Goal: Information Seeking & Learning: Stay updated

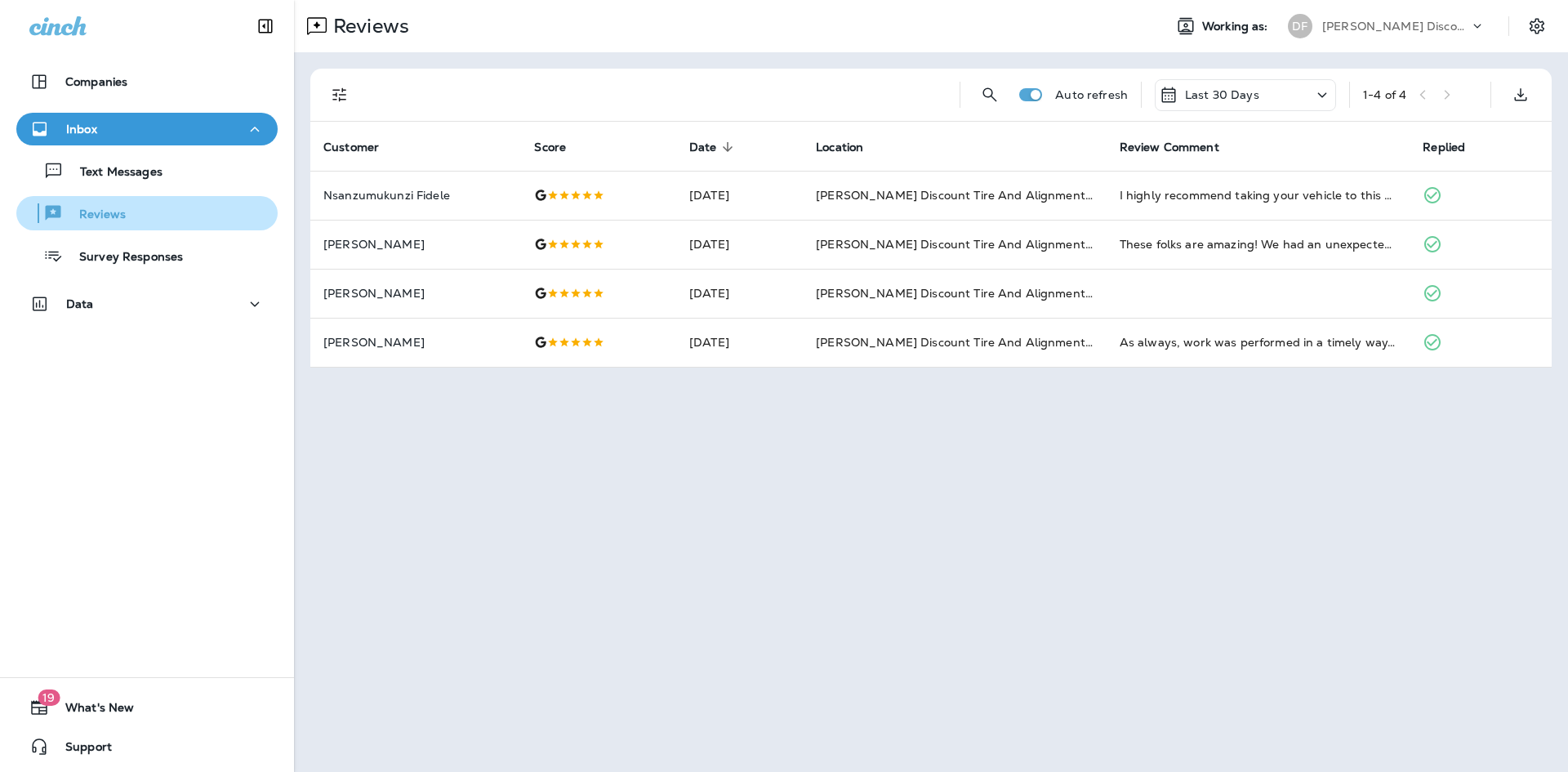
click at [92, 223] on div "Reviews" at bounding box center [74, 213] width 103 height 25
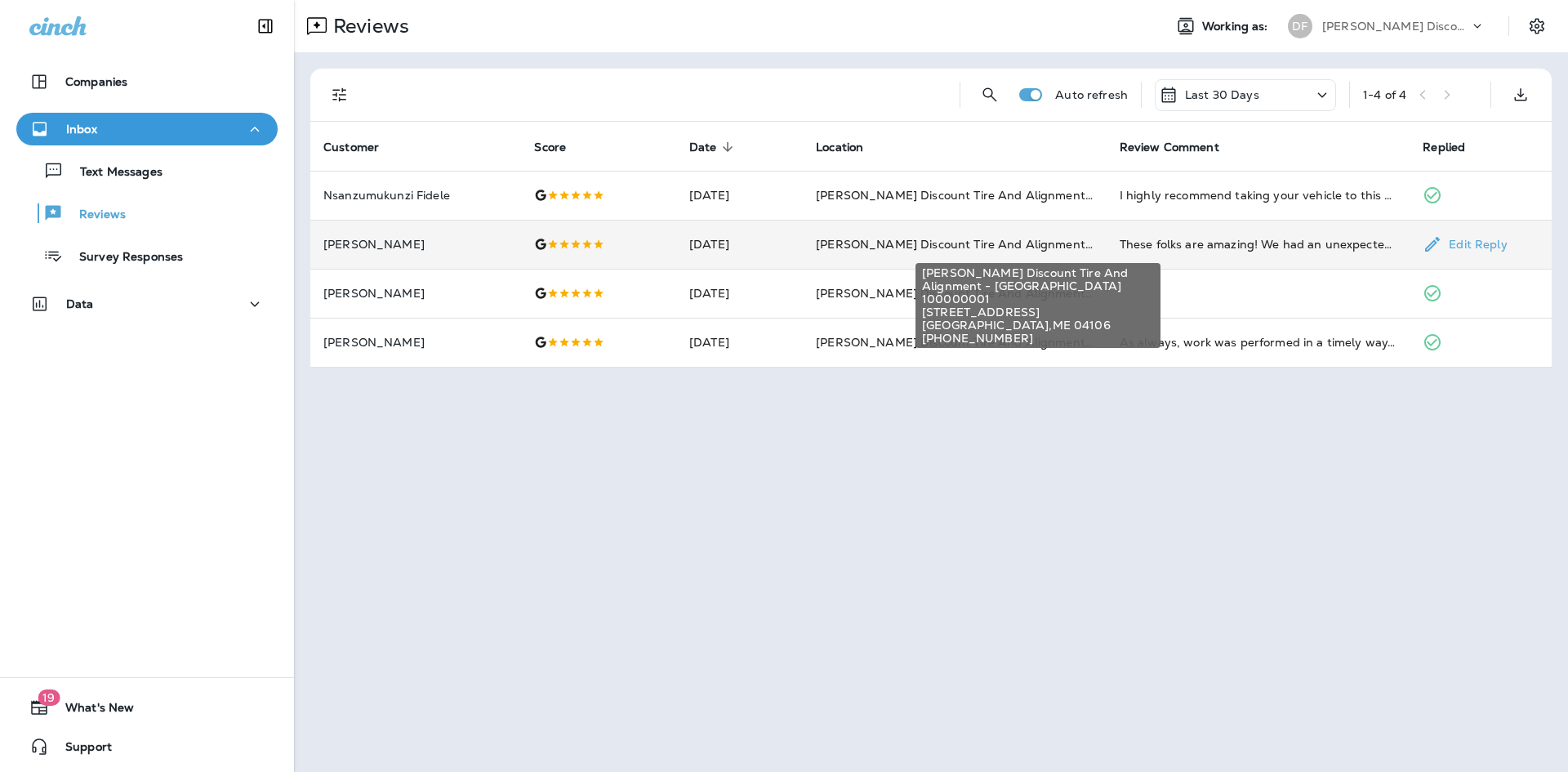
click at [888, 244] on span "[PERSON_NAME] Discount Tire And Alignment - [GEOGRAPHIC_DATA] ([STREET_ADDRESS])" at bounding box center [1085, 244] width 538 height 14
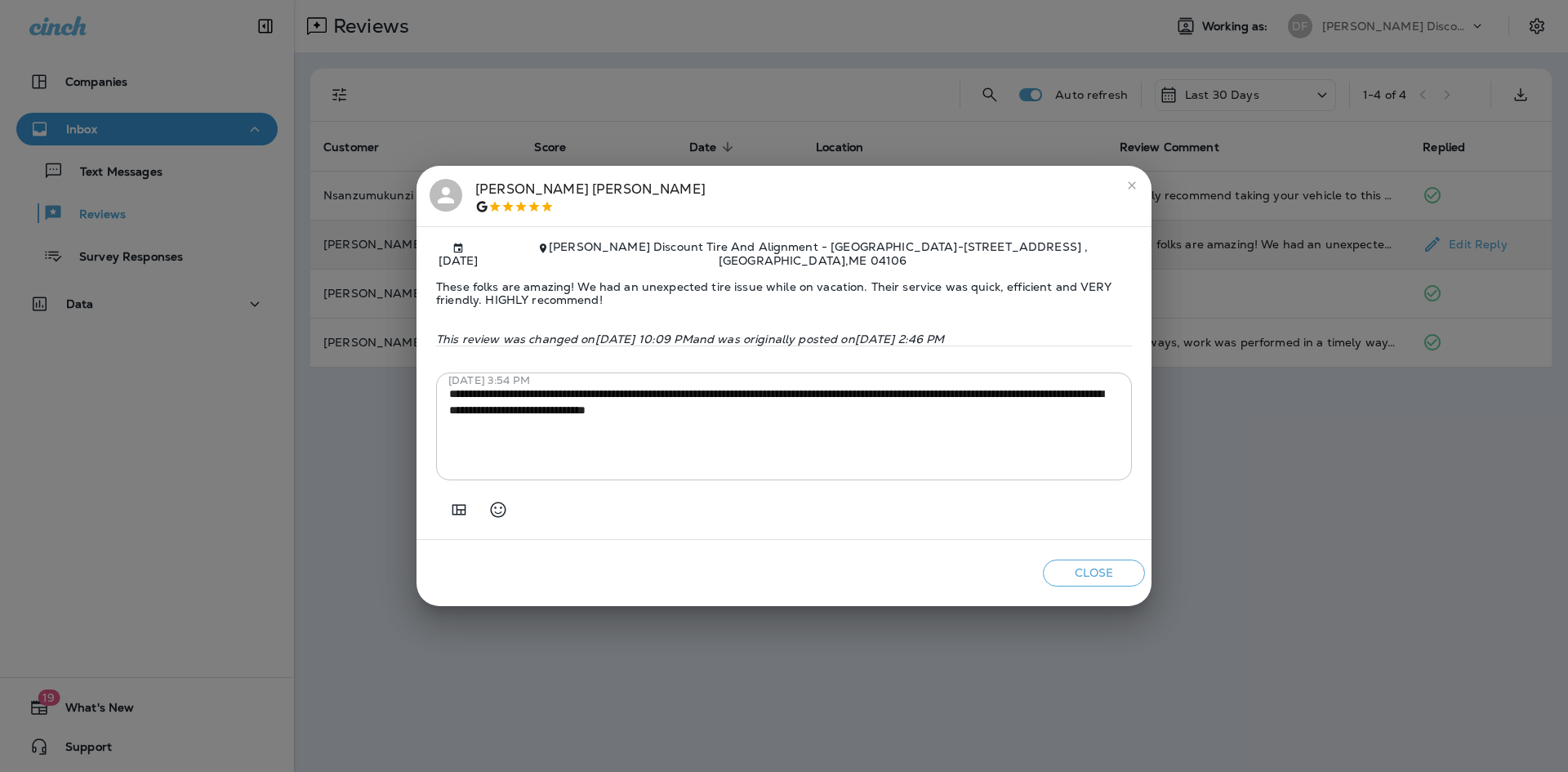
click at [1130, 189] on icon "close" at bounding box center [1132, 186] width 8 height 8
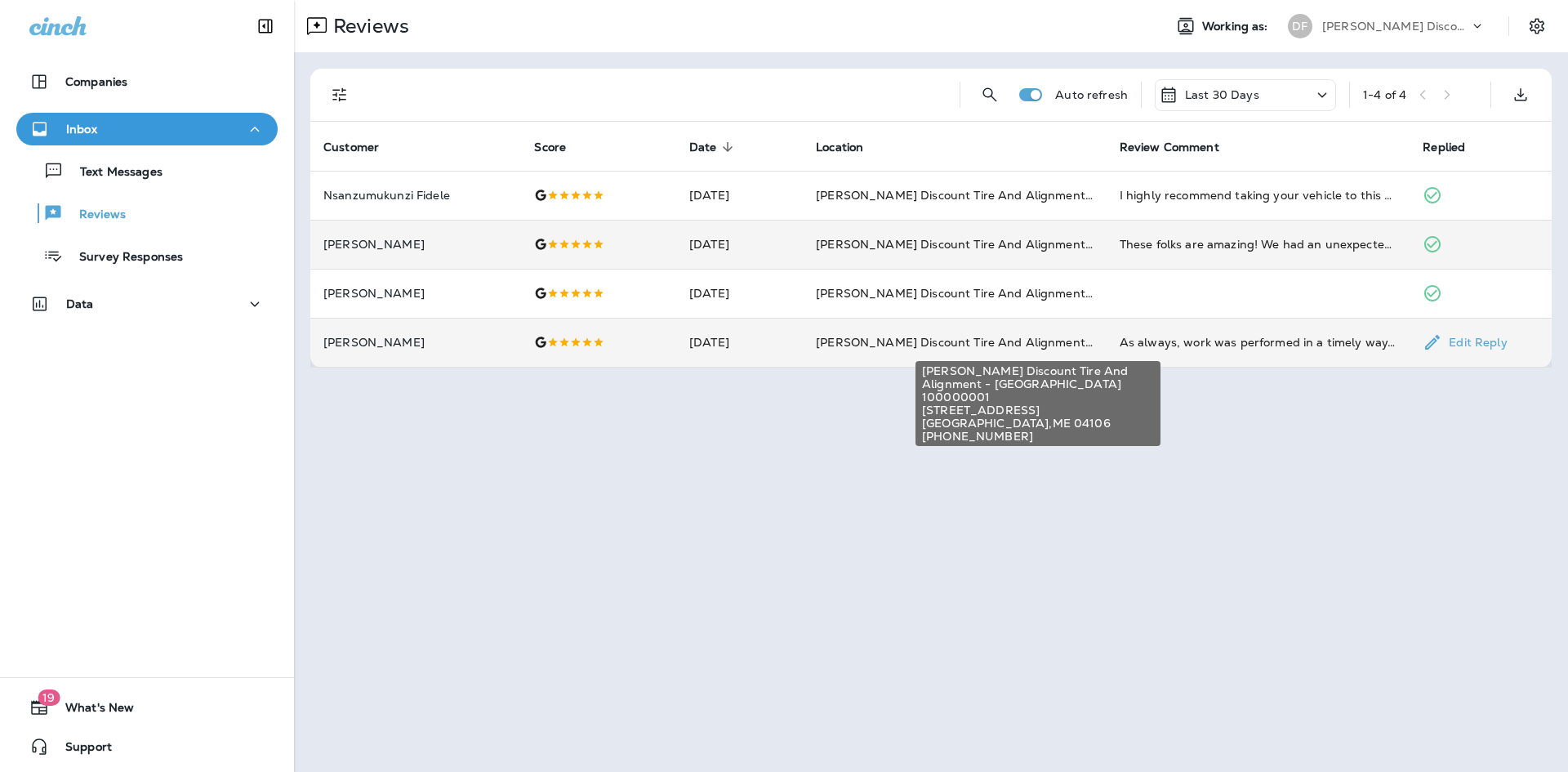
click at [924, 347] on span "[PERSON_NAME] Discount Tire And Alignment - [GEOGRAPHIC_DATA] ([STREET_ADDRESS])" at bounding box center [1085, 341] width 538 height 14
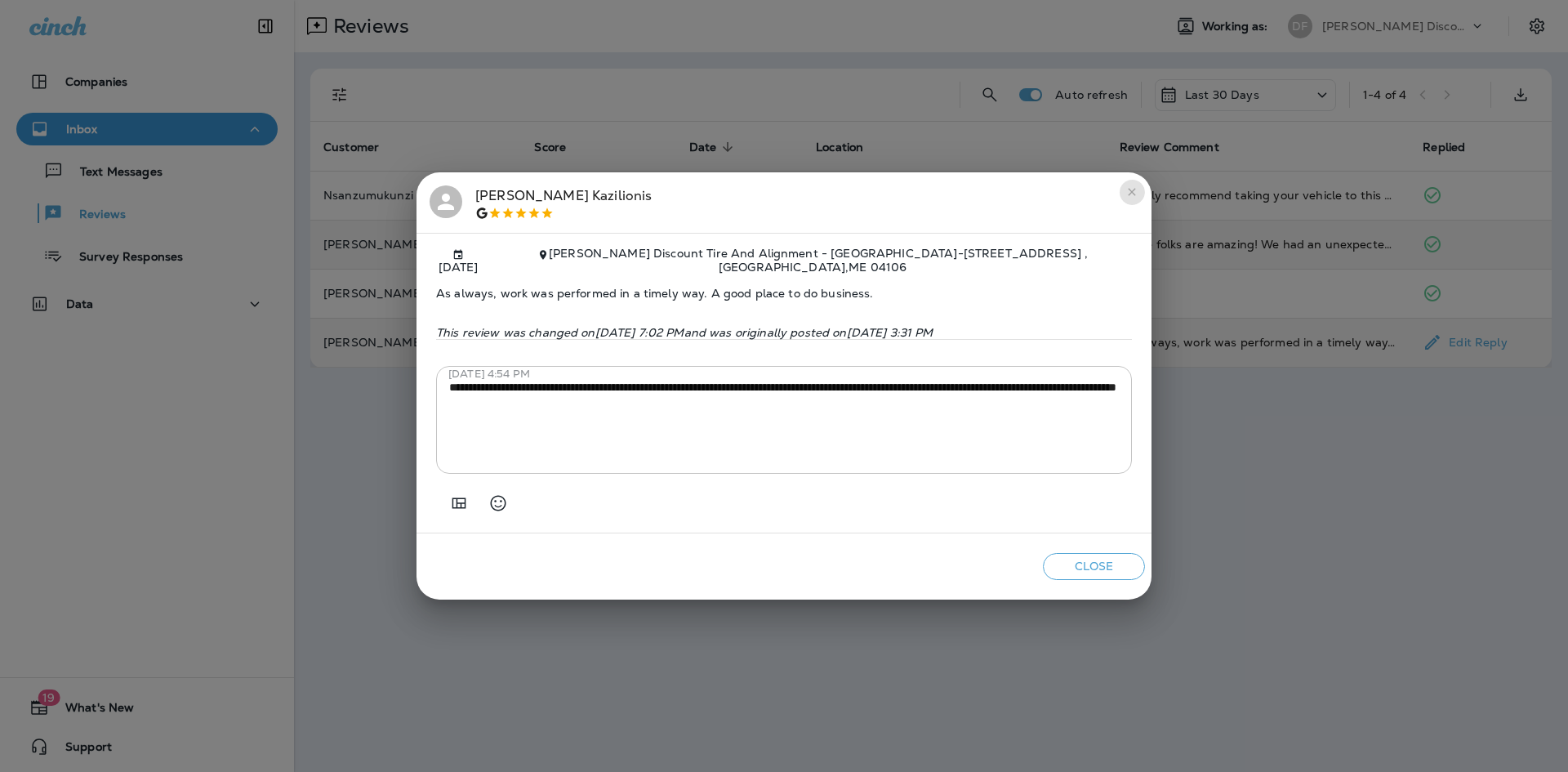
click at [1130, 196] on icon "close" at bounding box center [1133, 192] width 13 height 13
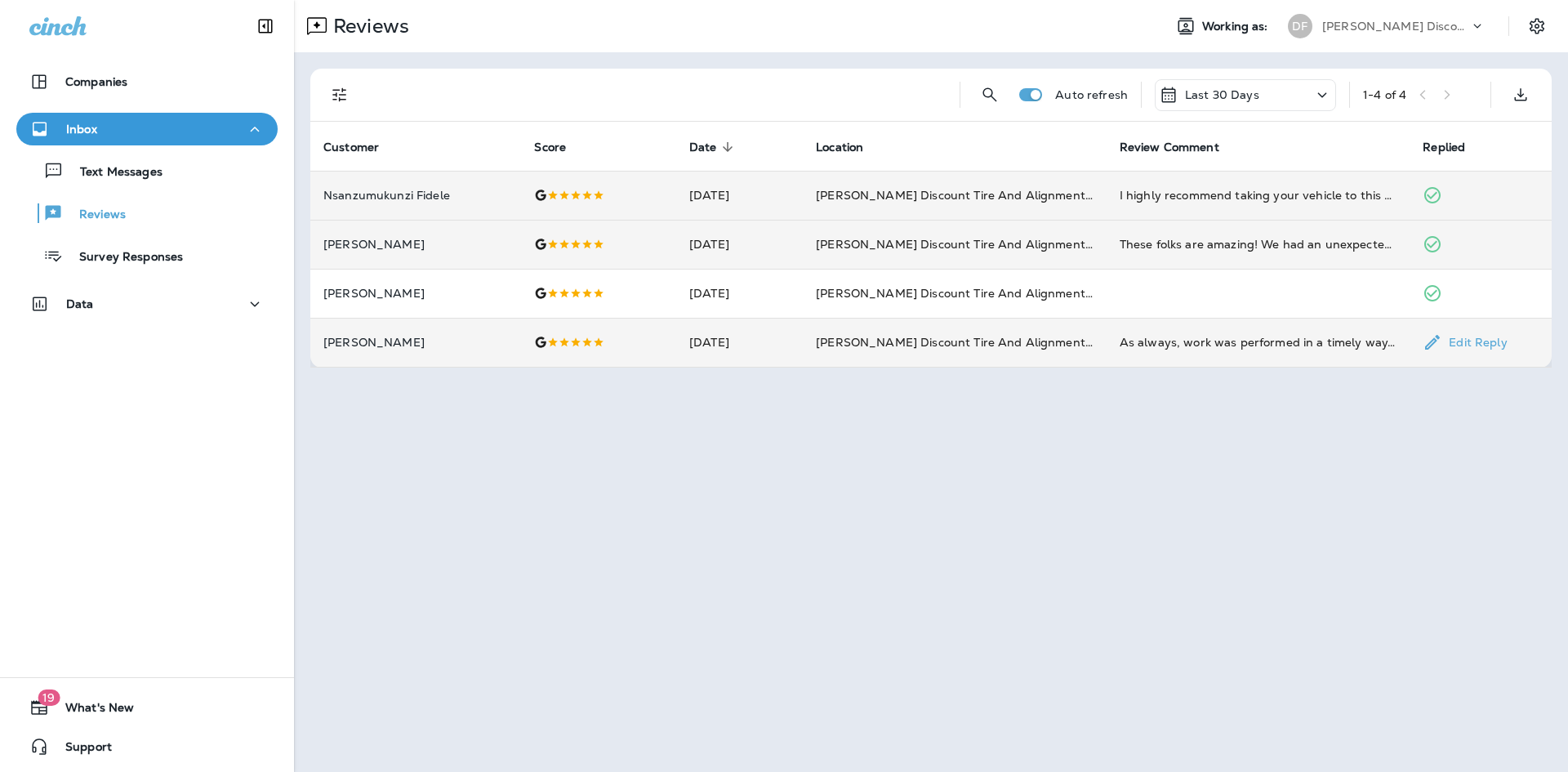
click at [416, 195] on p "Nsanzumukunzi Fidele" at bounding box center [415, 196] width 184 height 13
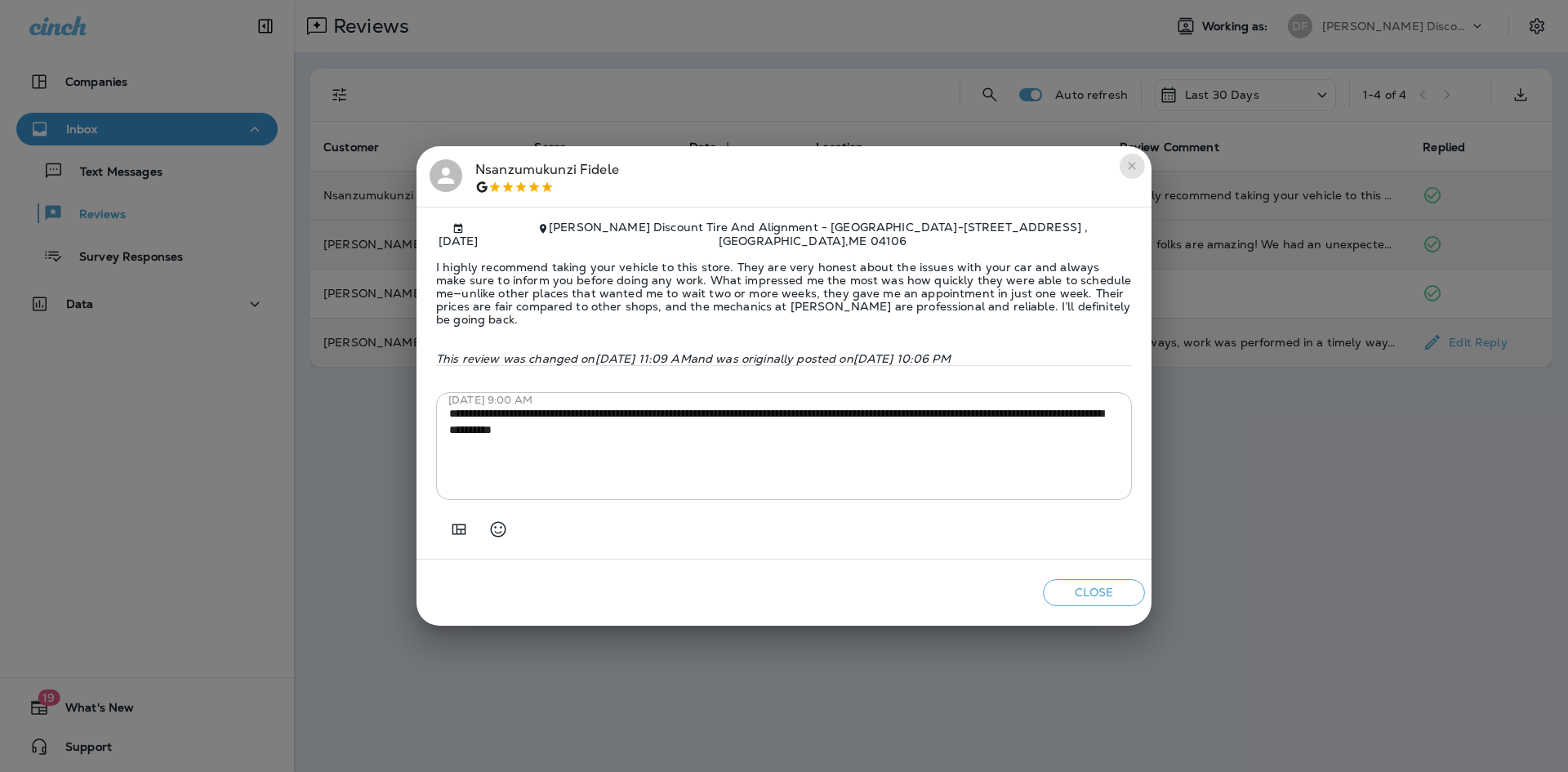
click at [1132, 179] on button "close" at bounding box center [1132, 165] width 26 height 26
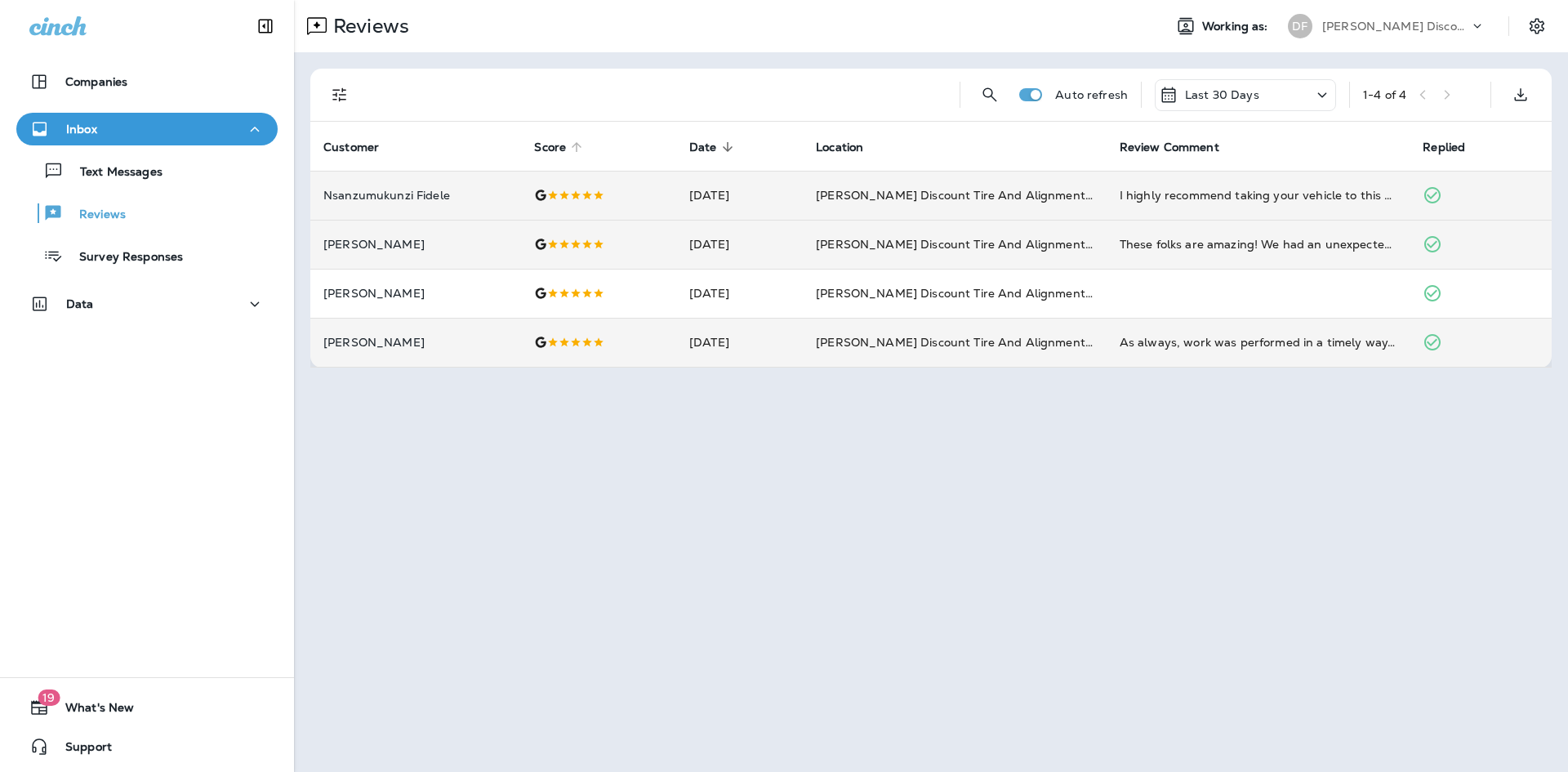
click at [552, 146] on span "Score" at bounding box center [550, 147] width 32 height 13
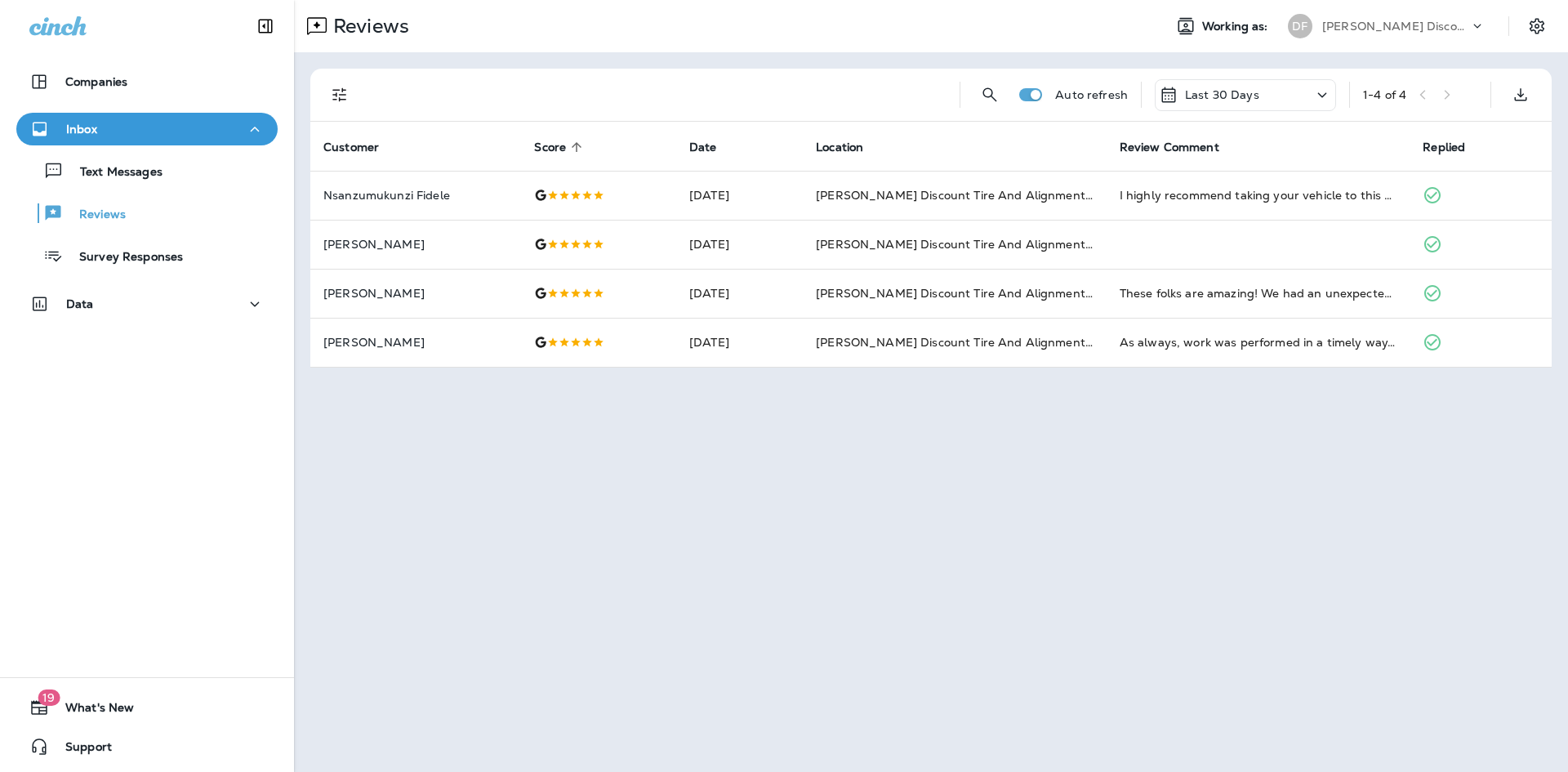
click at [570, 142] on icon at bounding box center [576, 147] width 14 height 14
click at [108, 251] on p "Survey Responses" at bounding box center [123, 258] width 120 height 15
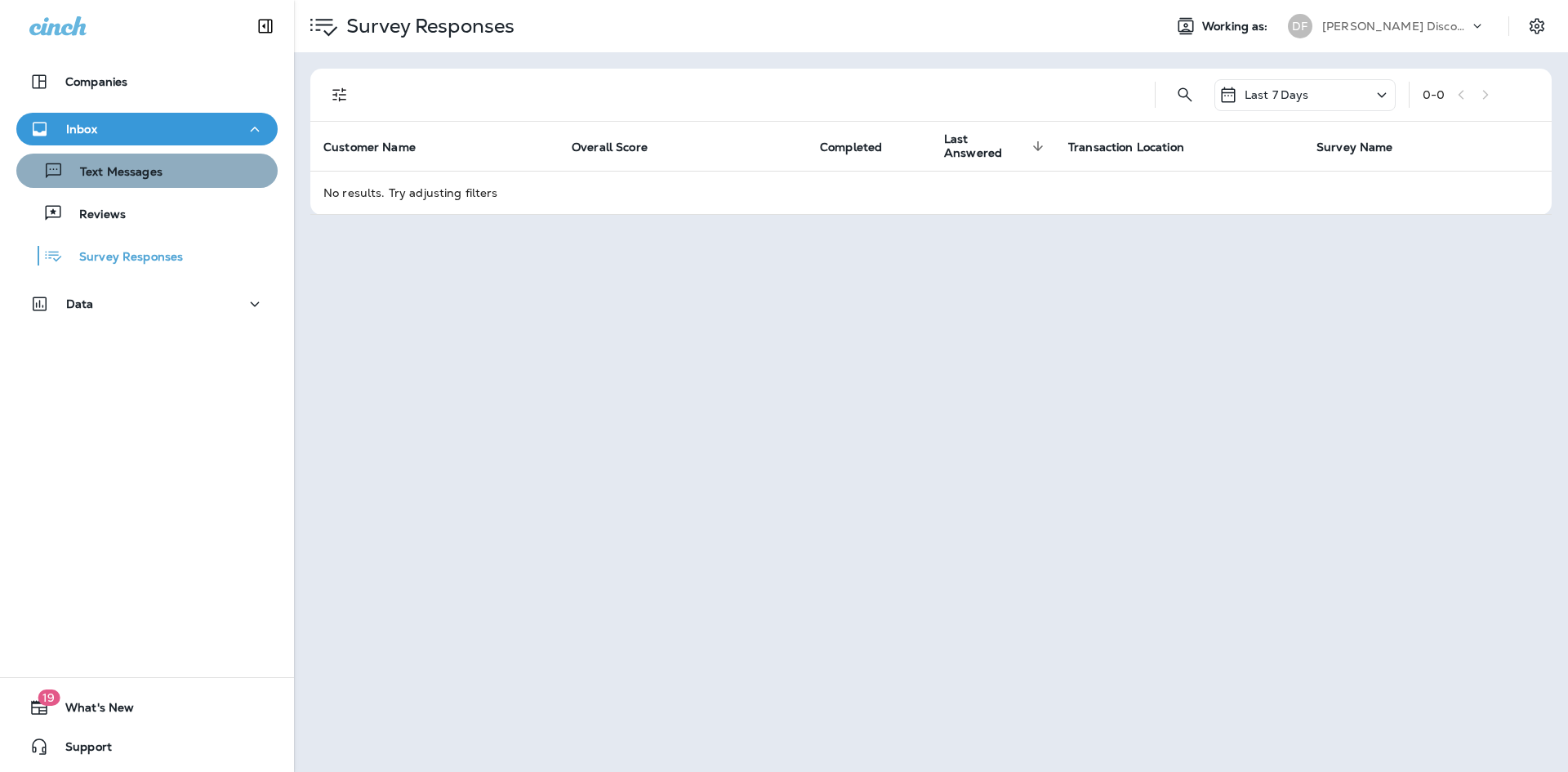
click at [147, 168] on p "Text Messages" at bounding box center [112, 173] width 99 height 15
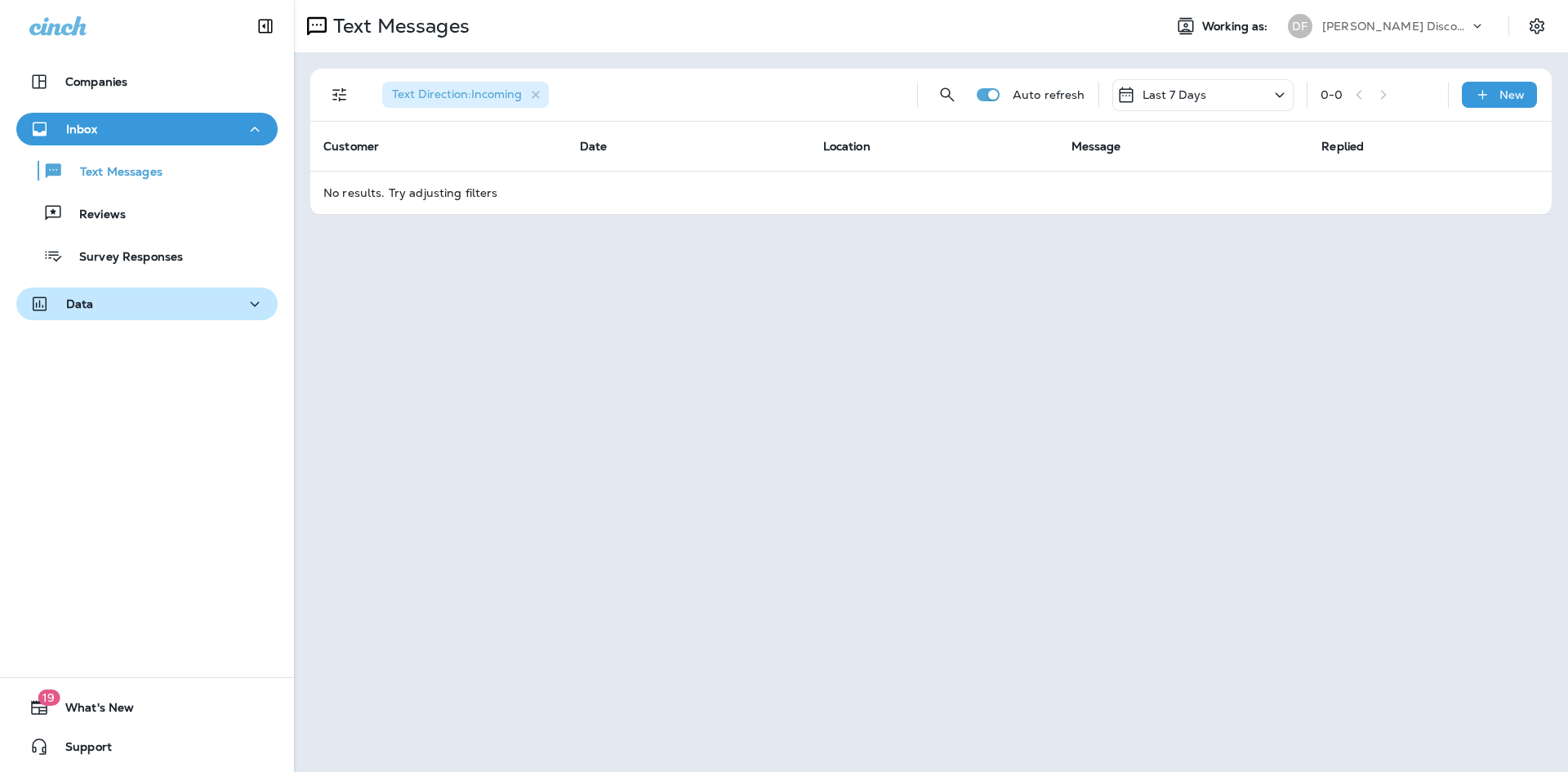
click at [124, 307] on div "Data" at bounding box center [147, 304] width 235 height 20
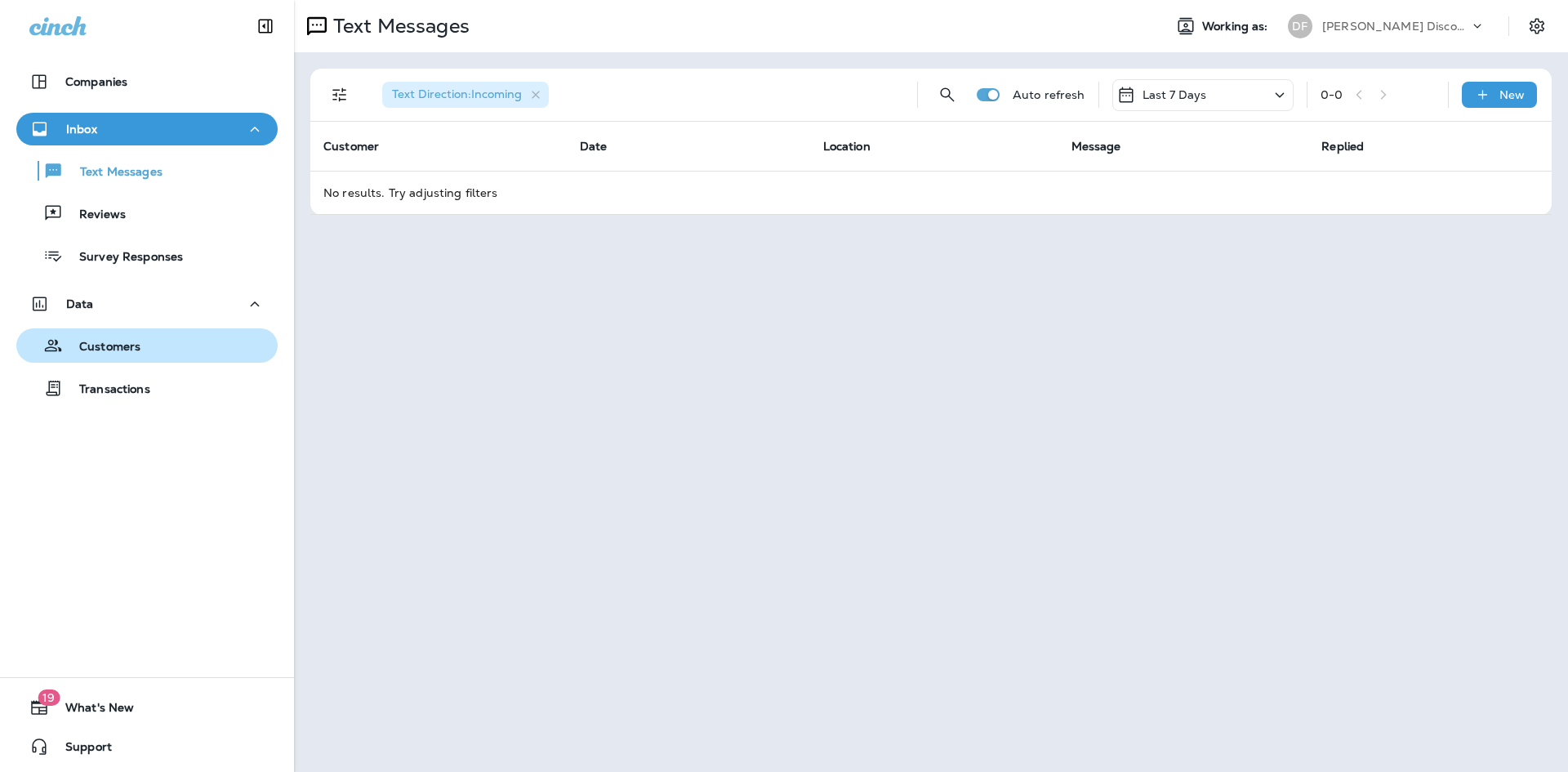
click at [124, 341] on p "Customers" at bounding box center [102, 347] width 78 height 15
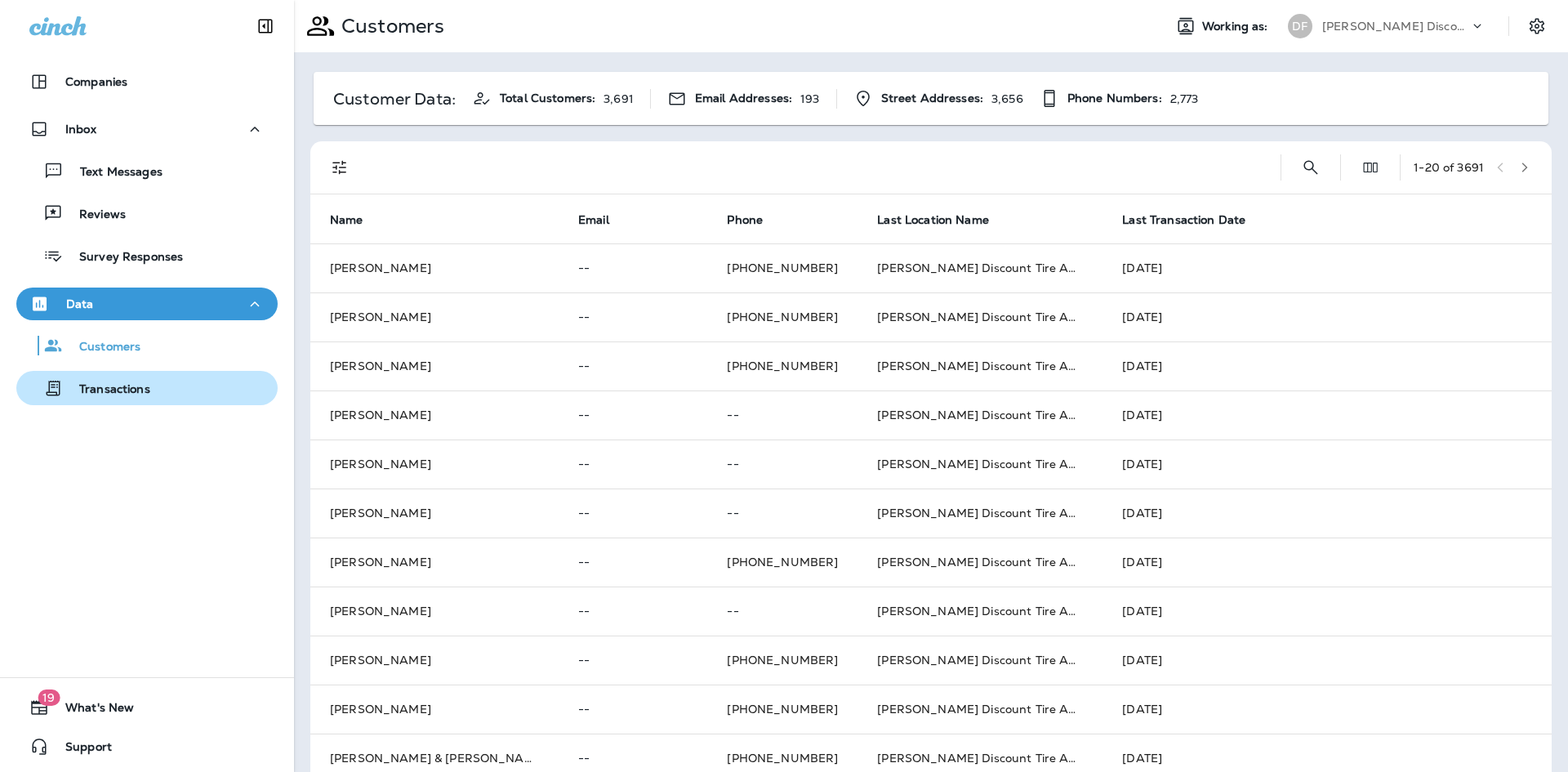
click at [128, 391] on p "Transactions" at bounding box center [106, 390] width 87 height 15
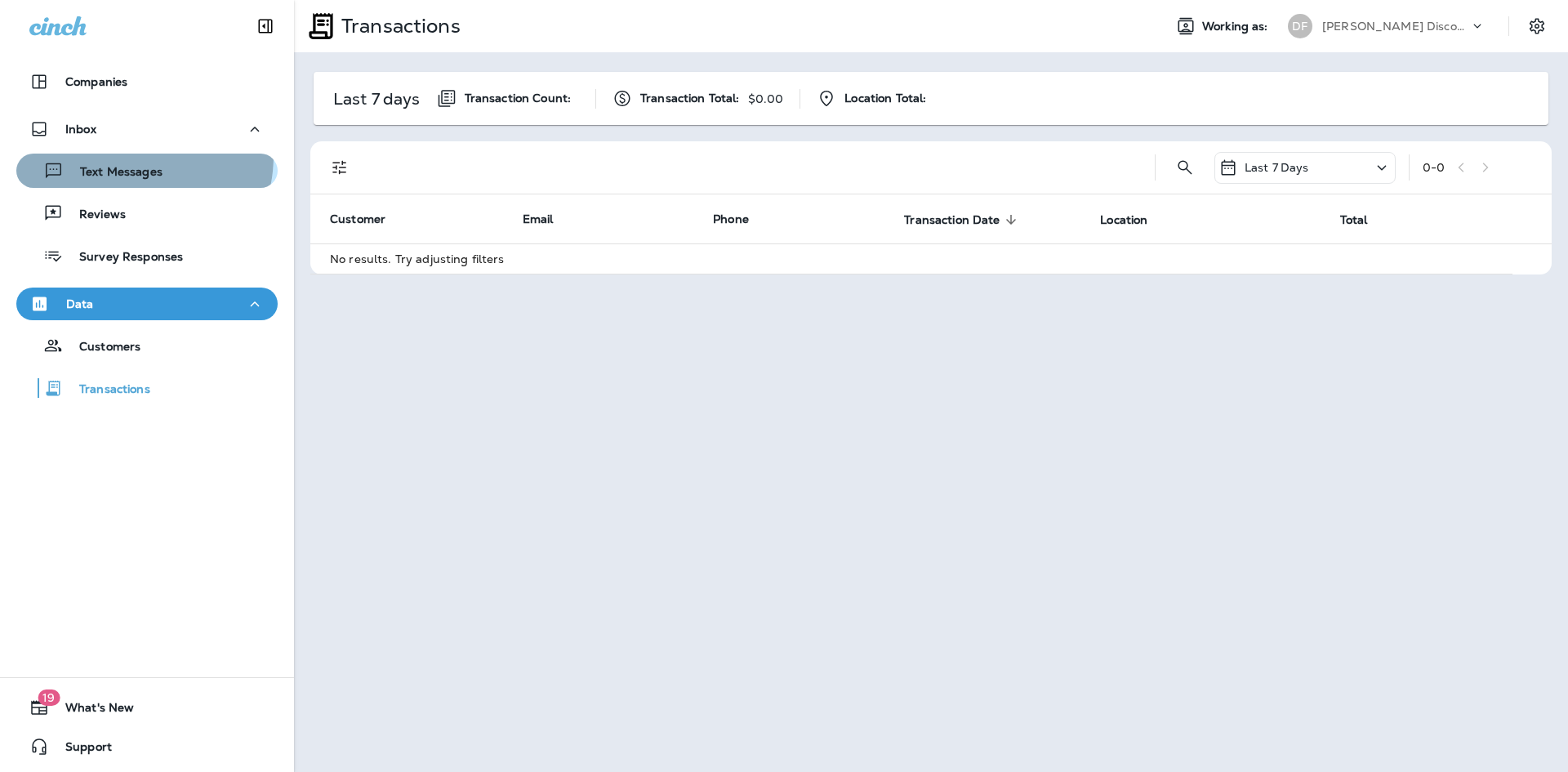
click at [118, 155] on button "Text Messages" at bounding box center [147, 171] width 262 height 35
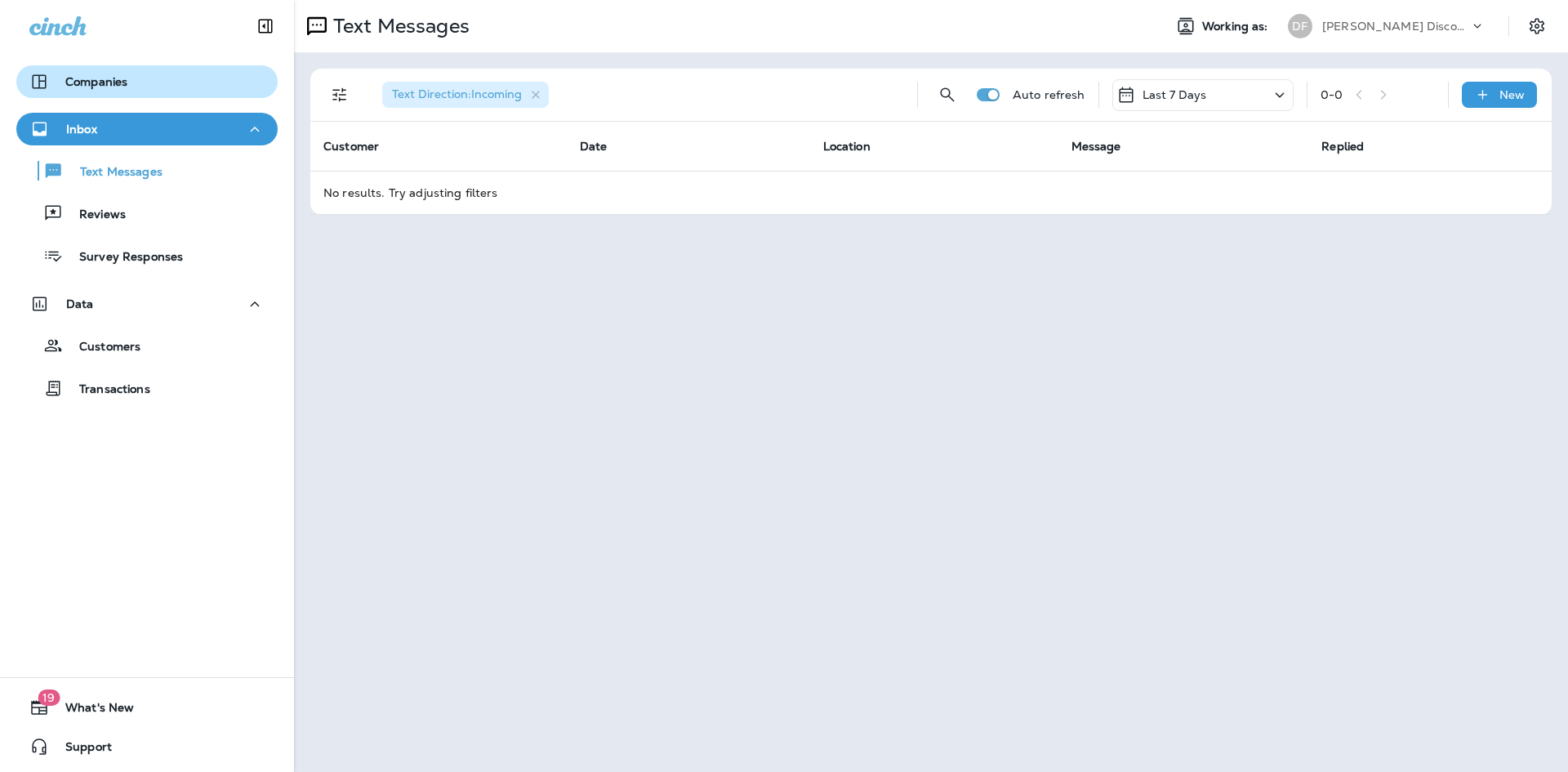
click at [112, 75] on p "Companies" at bounding box center [96, 82] width 62 height 13
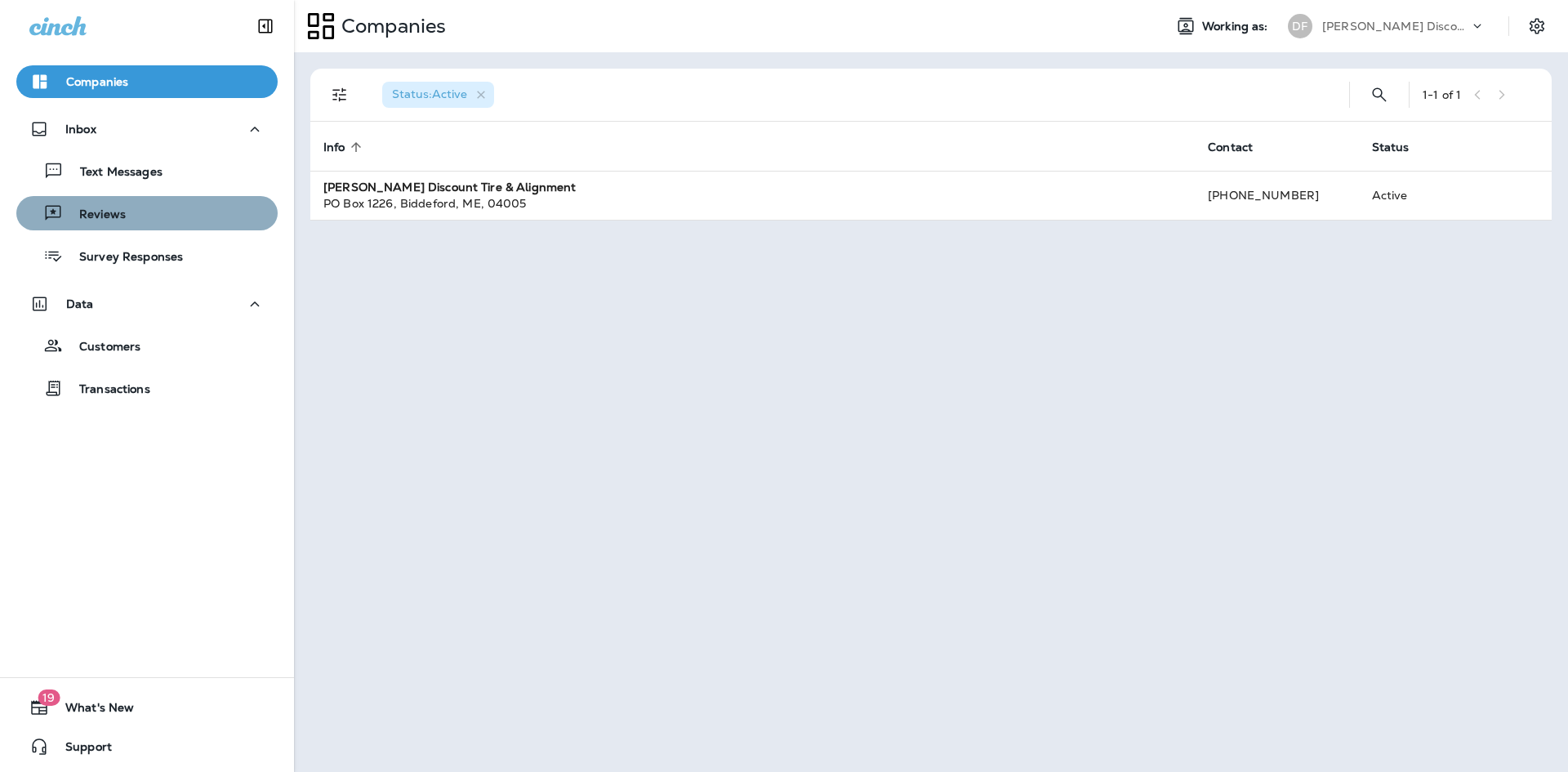
click at [176, 198] on button "Reviews" at bounding box center [147, 213] width 262 height 35
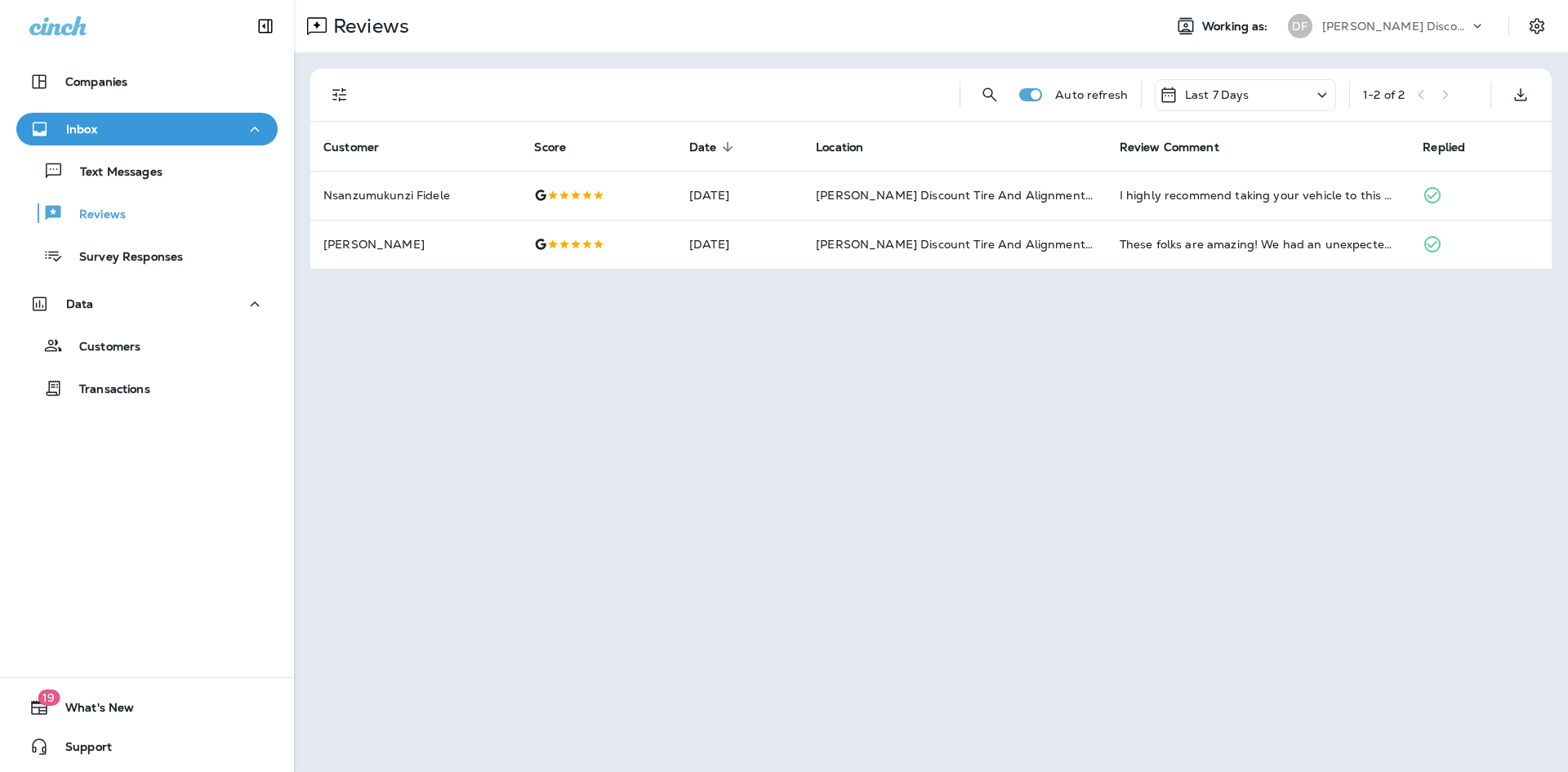
click at [1251, 91] on div "Last 7 Days" at bounding box center [1245, 95] width 181 height 32
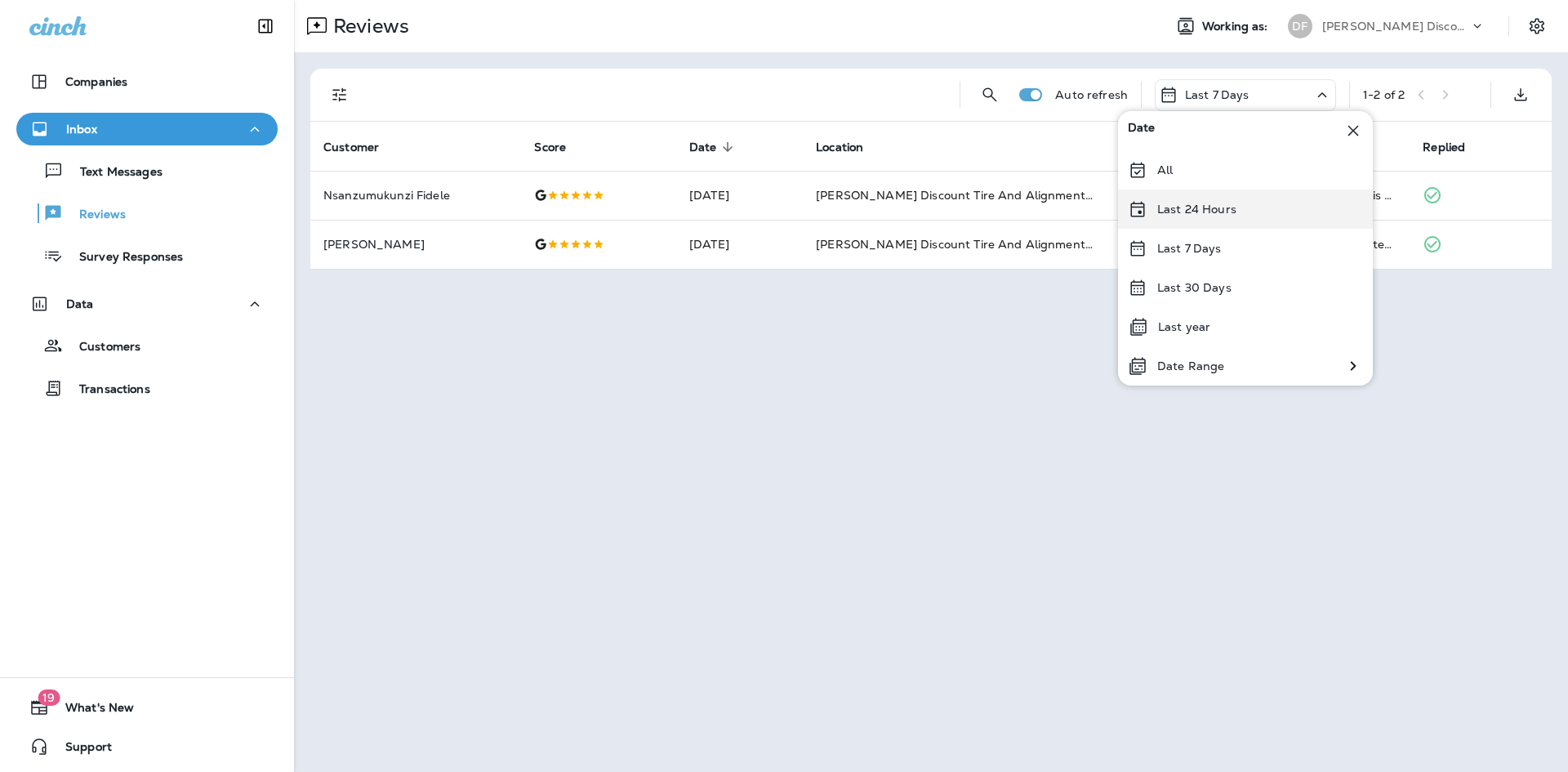
click at [1219, 219] on div "Last 24 Hours" at bounding box center [1246, 209] width 255 height 39
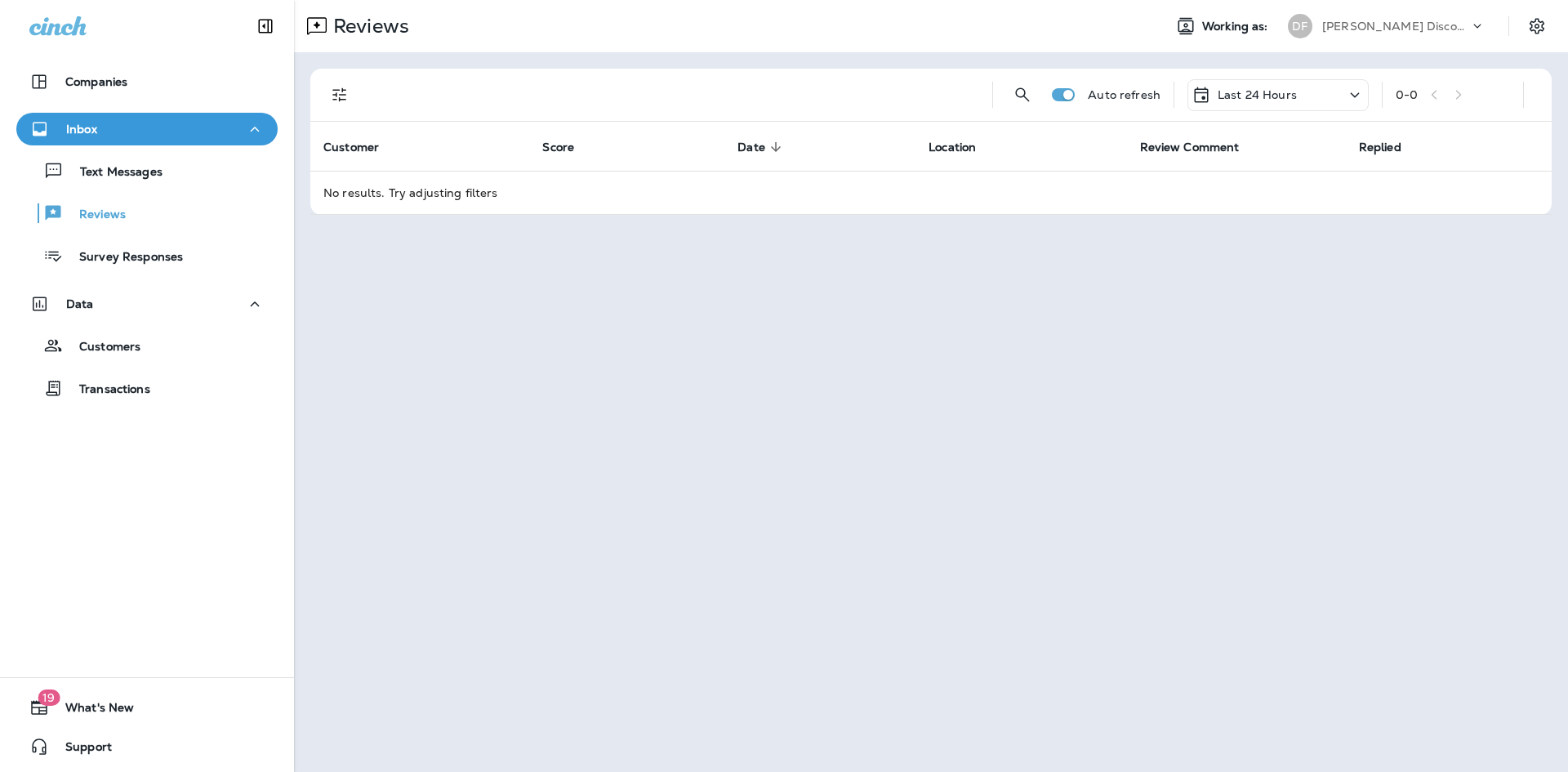
click at [1263, 107] on div "Last 24 Hours" at bounding box center [1277, 95] width 181 height 32
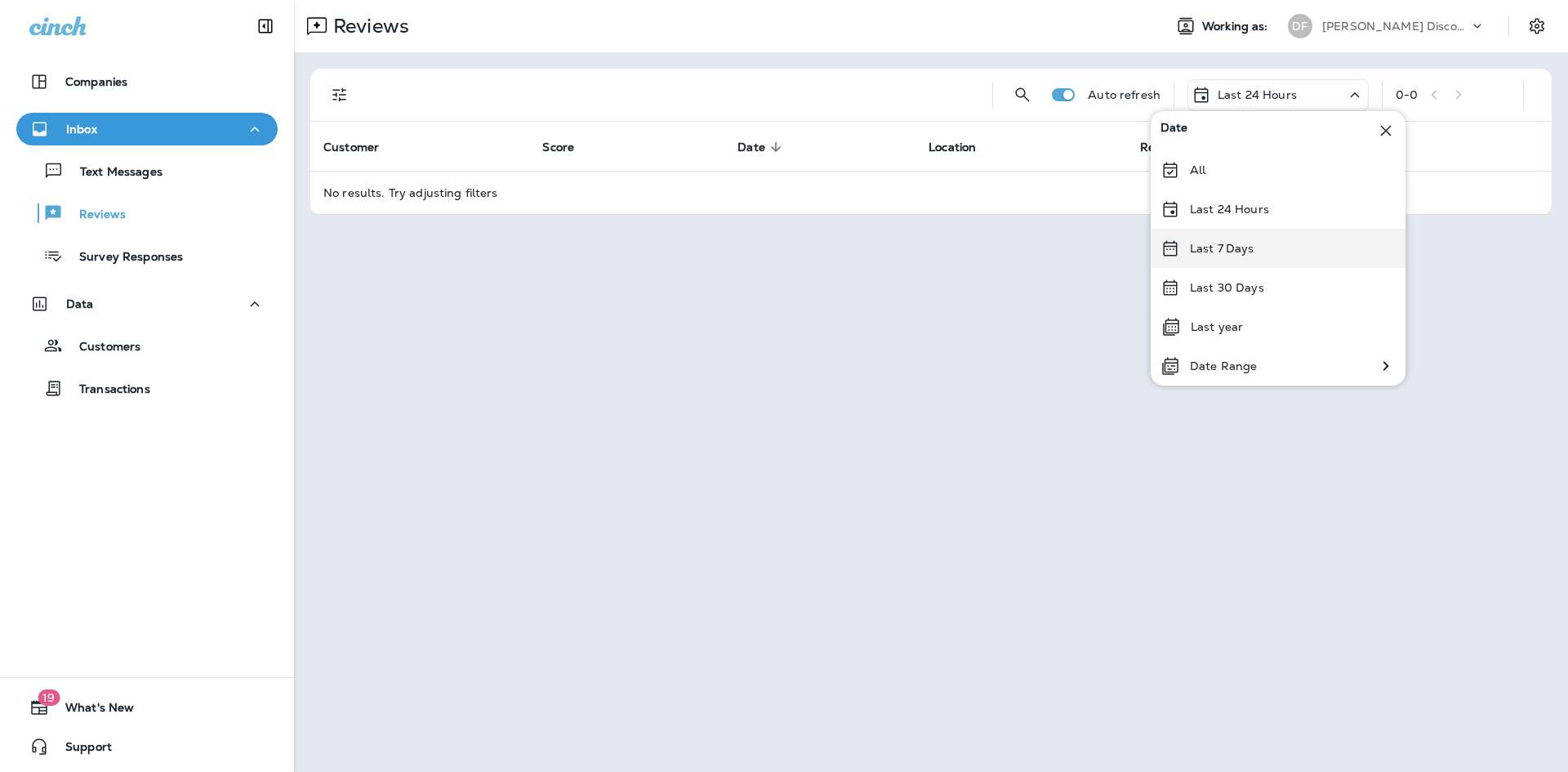
click at [1301, 255] on div "Last 7 Days" at bounding box center [1278, 247] width 255 height 39
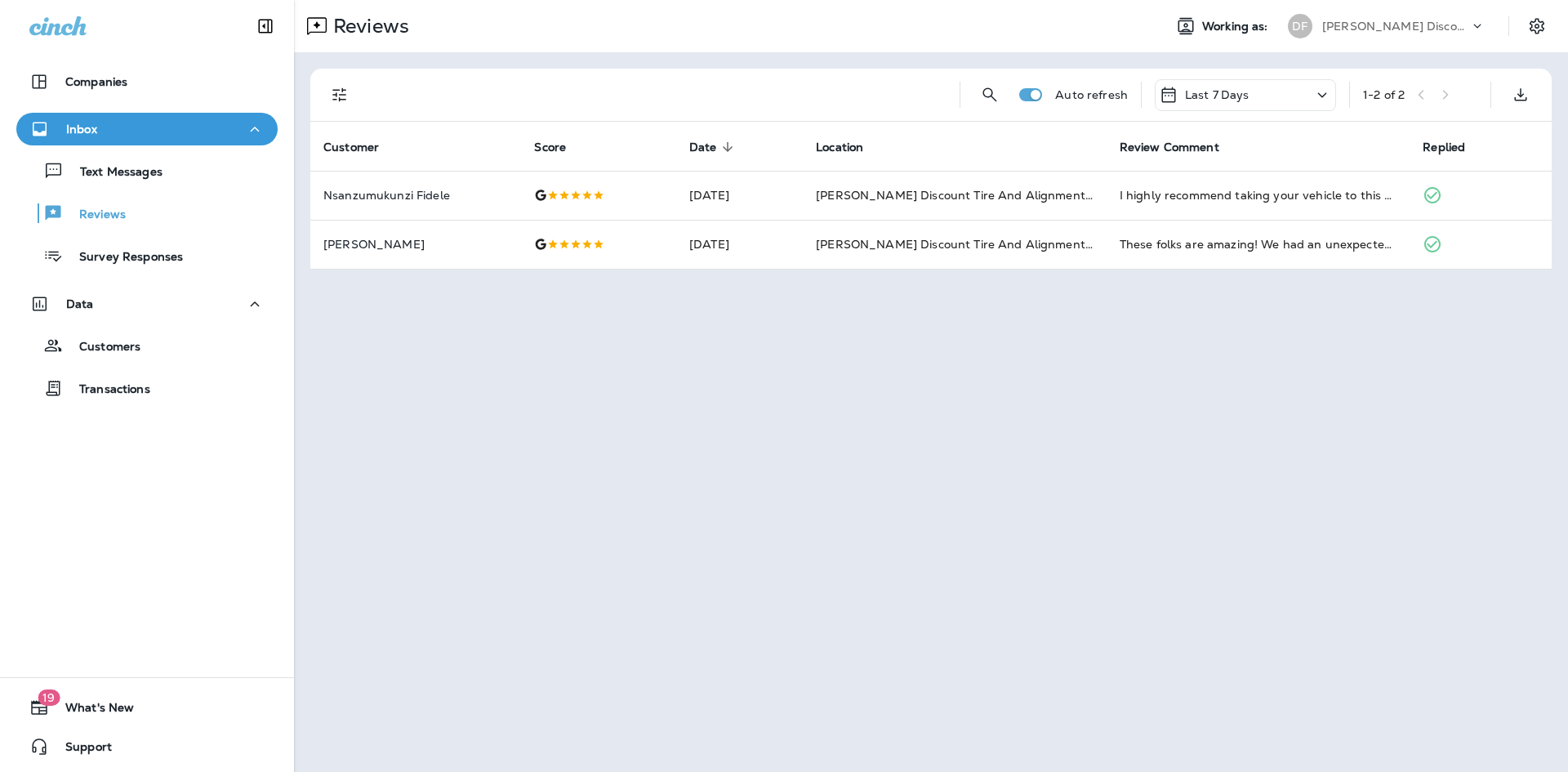
click at [1275, 92] on div "Last 7 Days" at bounding box center [1245, 95] width 181 height 32
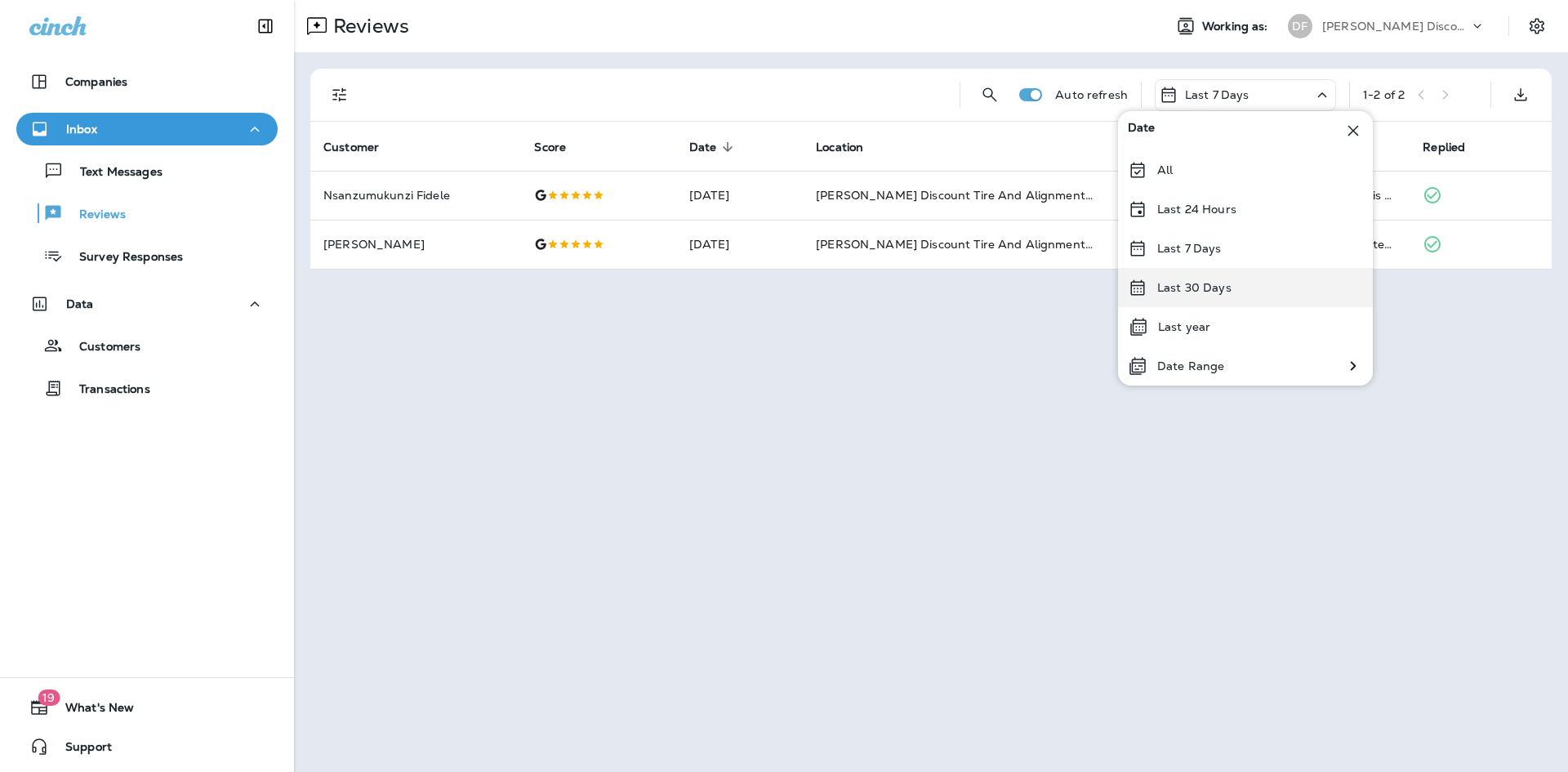
click at [1231, 284] on div "Last 30 Days" at bounding box center [1246, 287] width 255 height 39
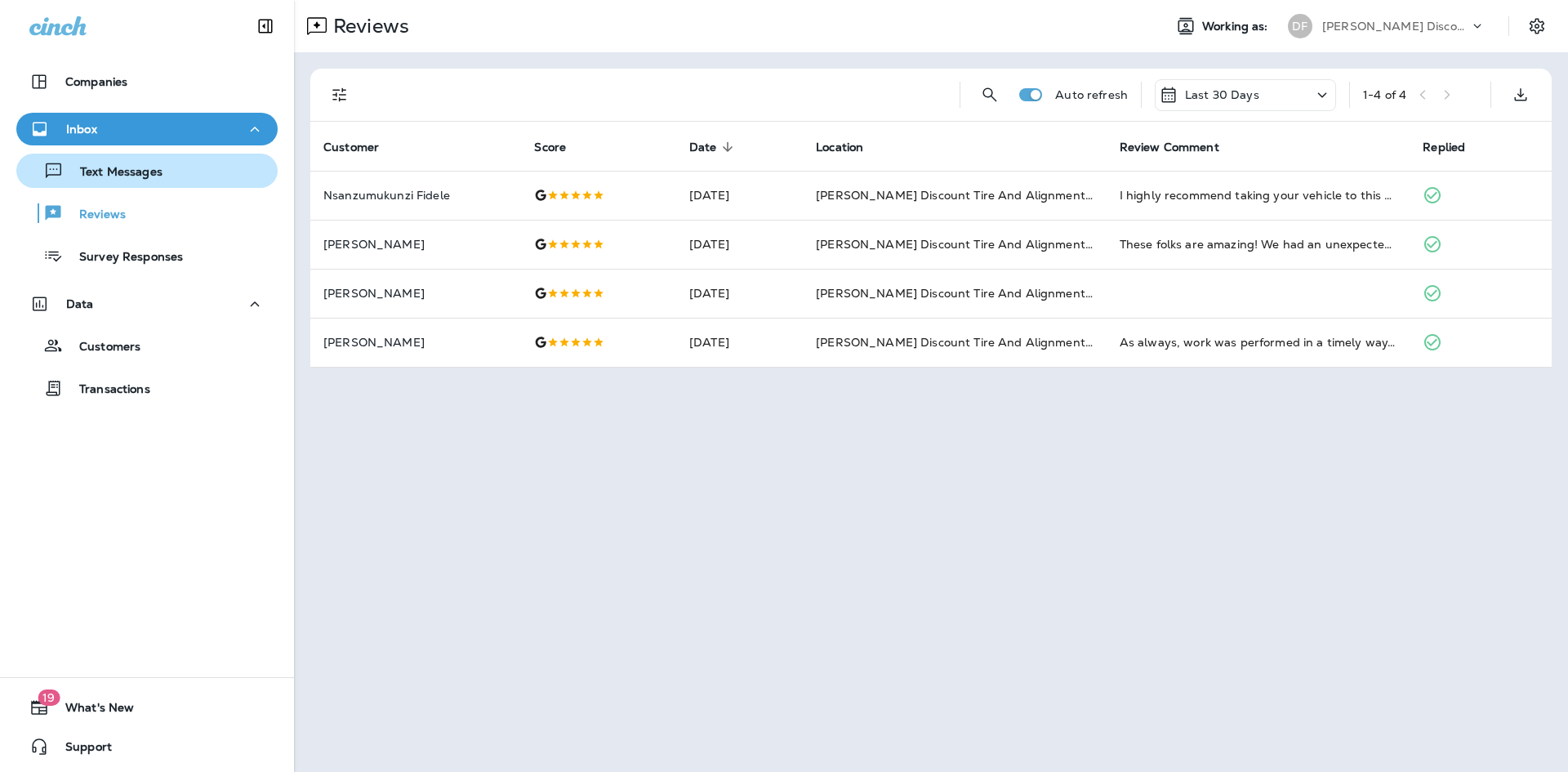
click at [97, 179] on p "Text Messages" at bounding box center [112, 173] width 99 height 15
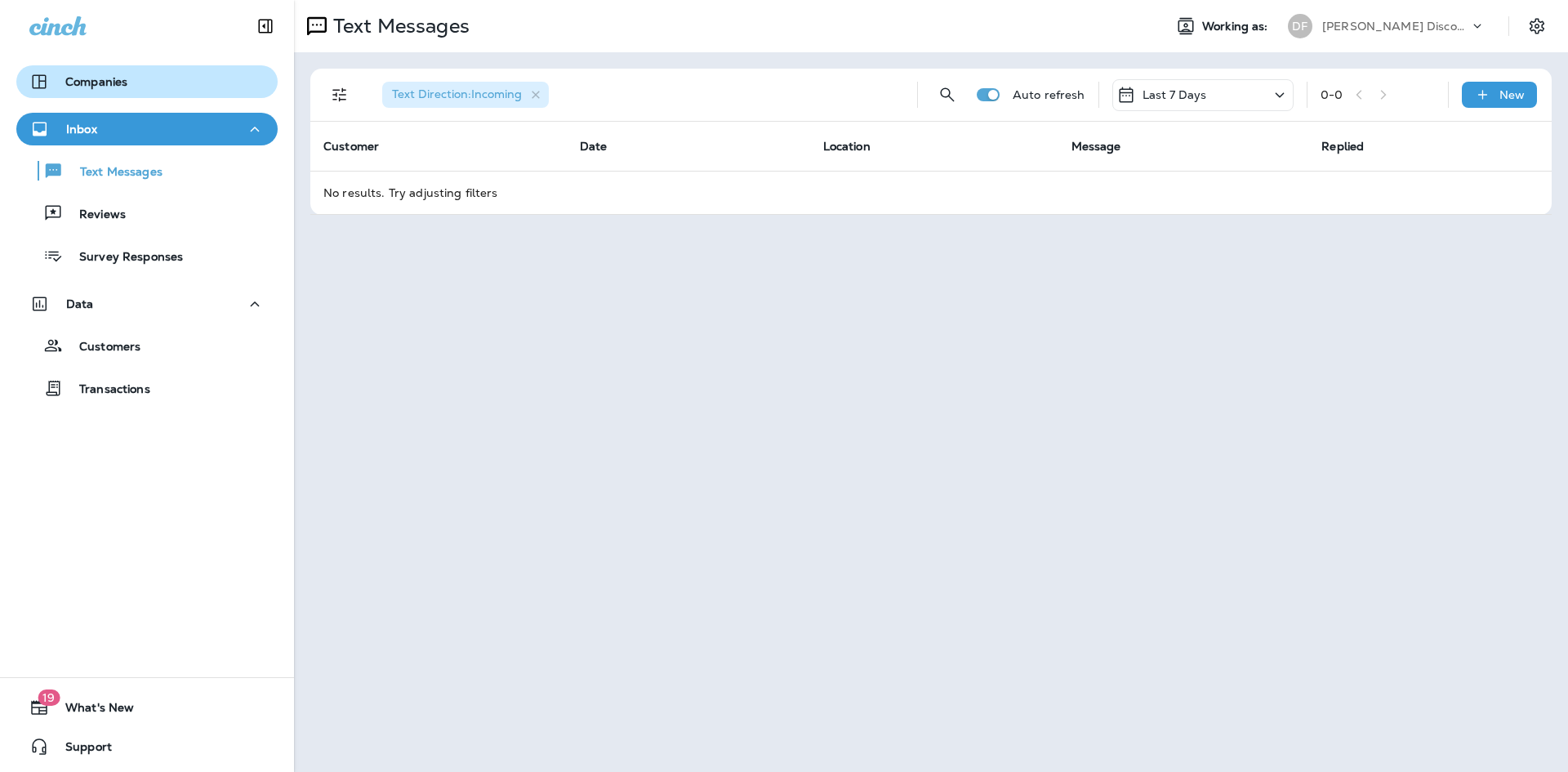
click at [75, 65] on button "Companies" at bounding box center [147, 82] width 262 height 33
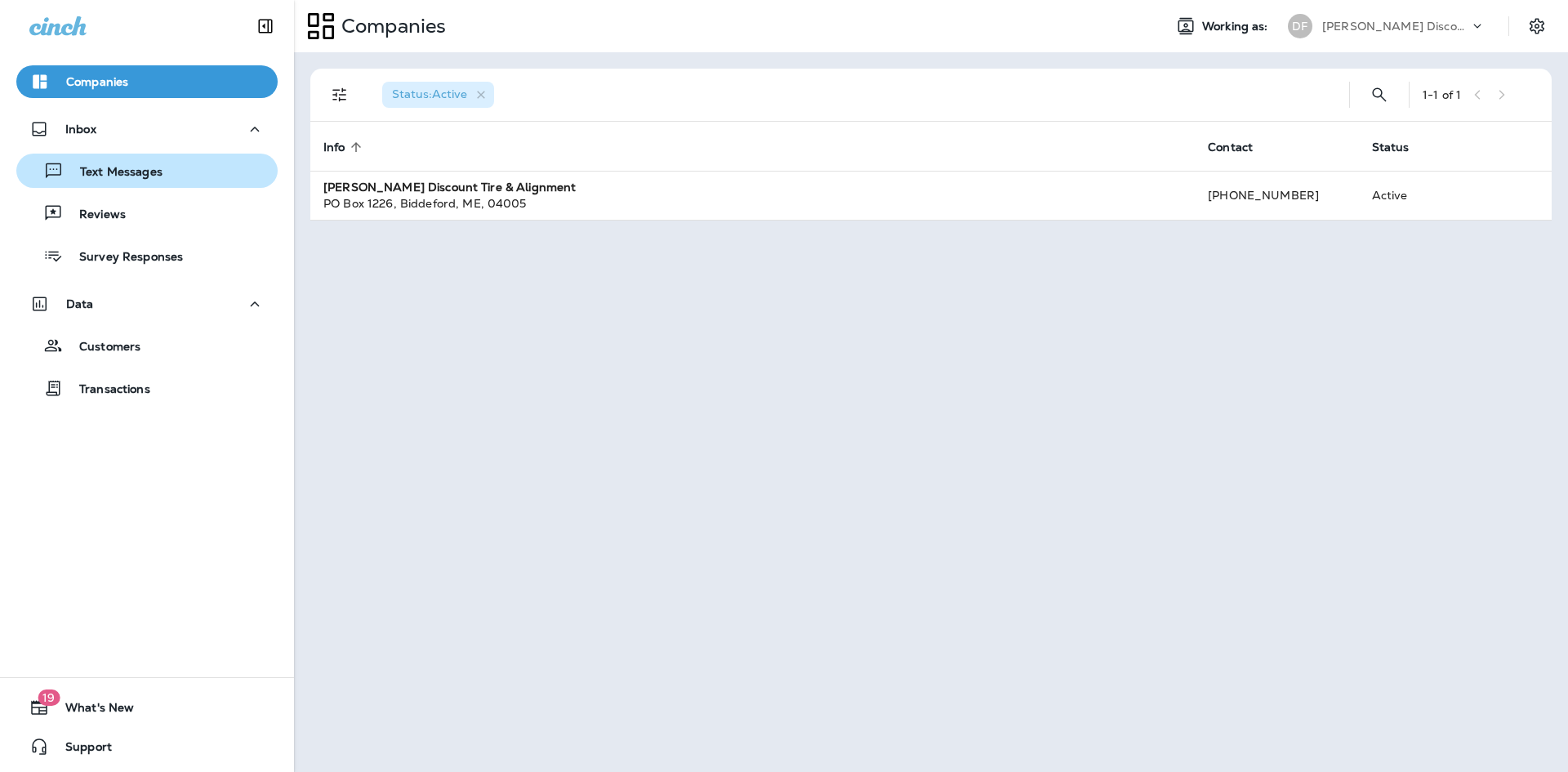
click at [111, 170] on p "Text Messages" at bounding box center [112, 173] width 99 height 15
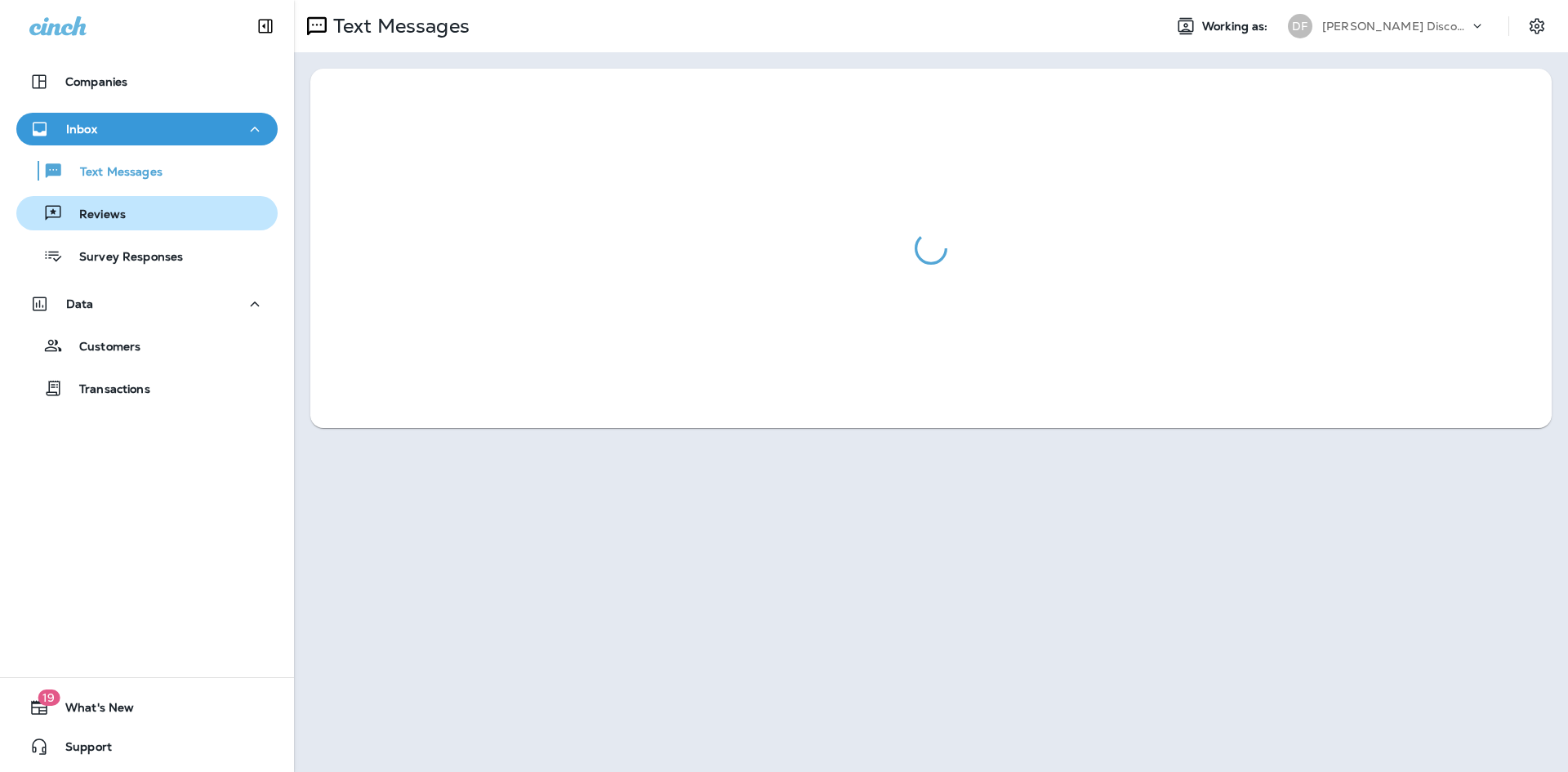
click at [102, 207] on p "Reviews" at bounding box center [95, 215] width 63 height 15
